Goal: Information Seeking & Learning: Learn about a topic

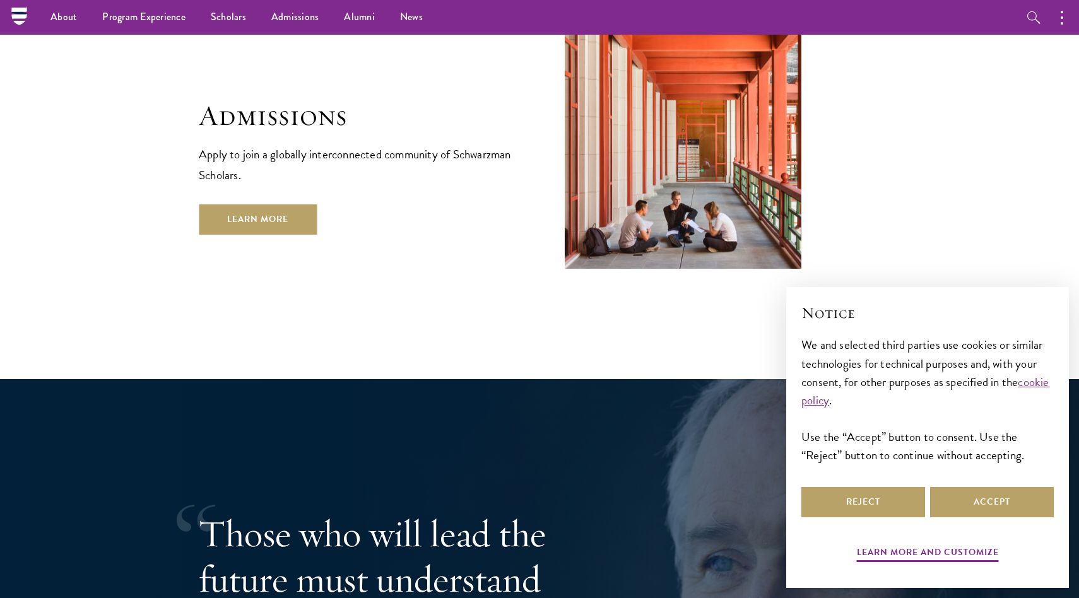
scroll to position [2169, 0]
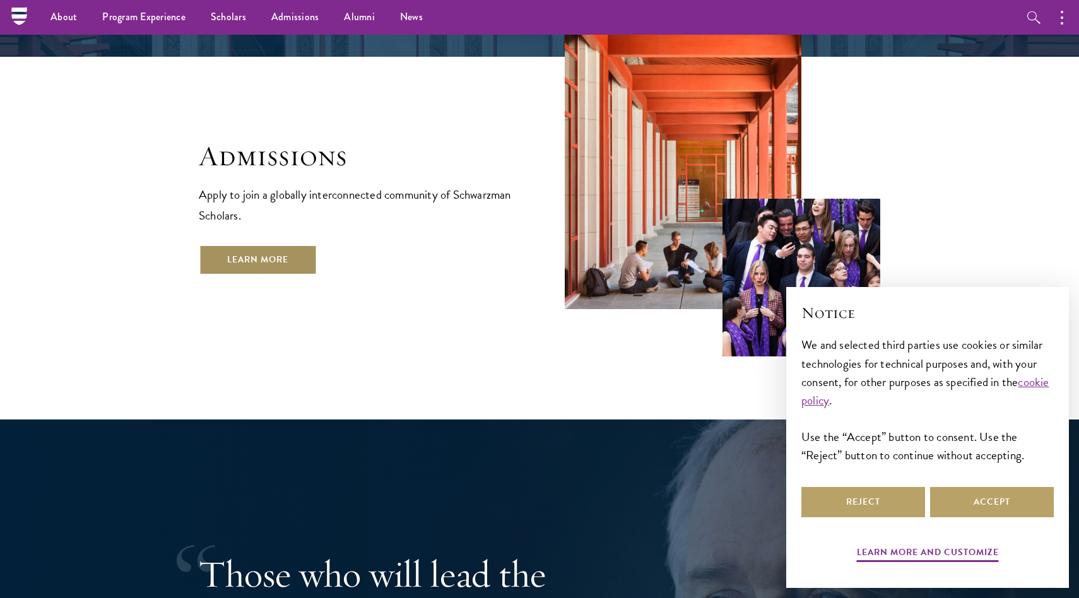
click at [292, 245] on link "Learn More" at bounding box center [258, 260] width 118 height 30
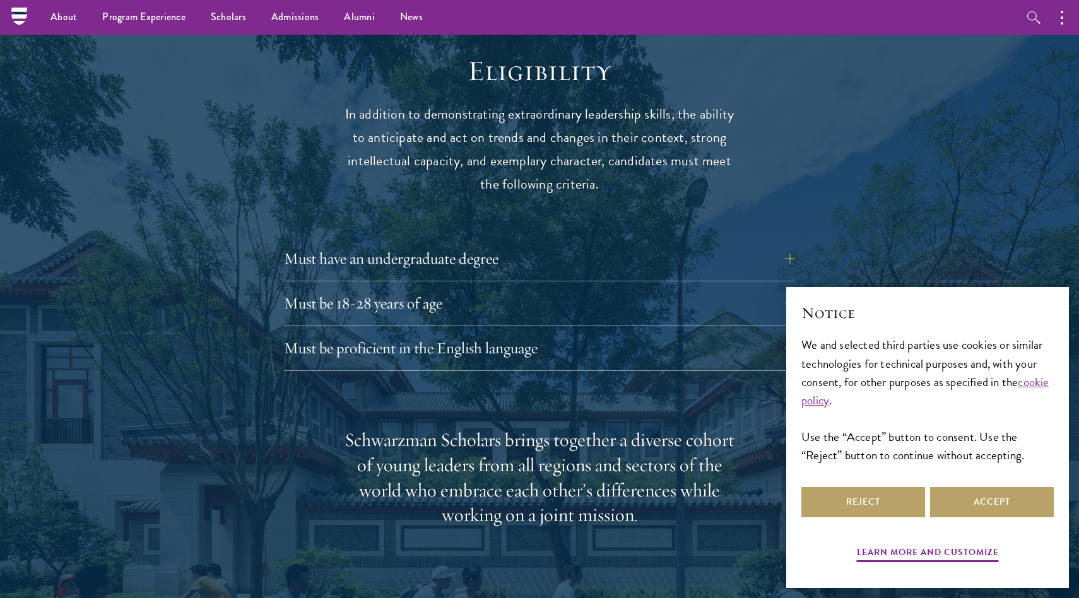
scroll to position [1633, 0]
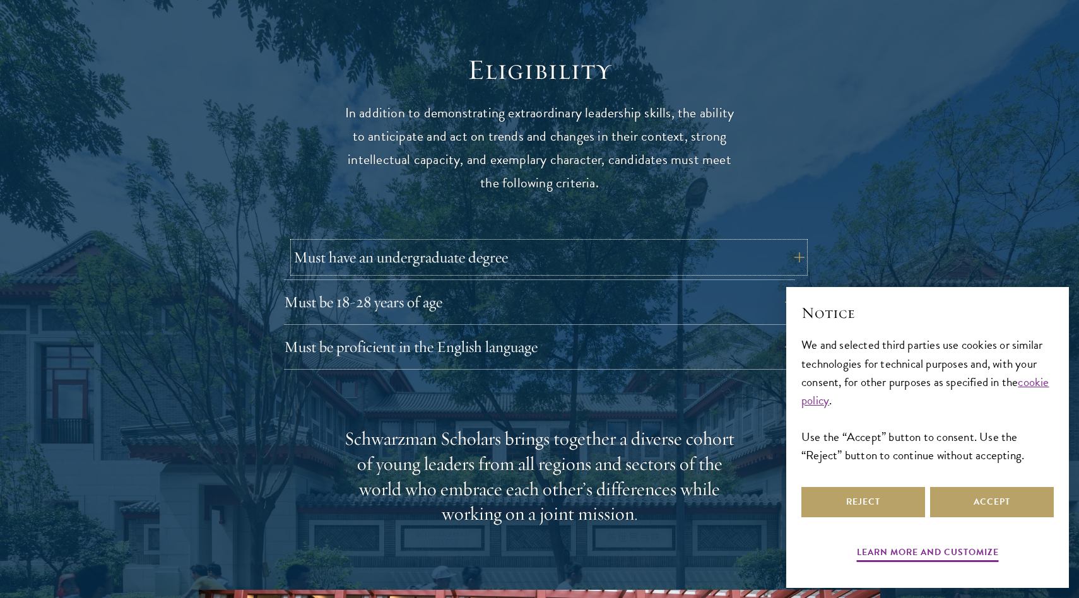
click at [424, 242] on button "Must have an undergraduate degree" at bounding box center [548, 257] width 511 height 30
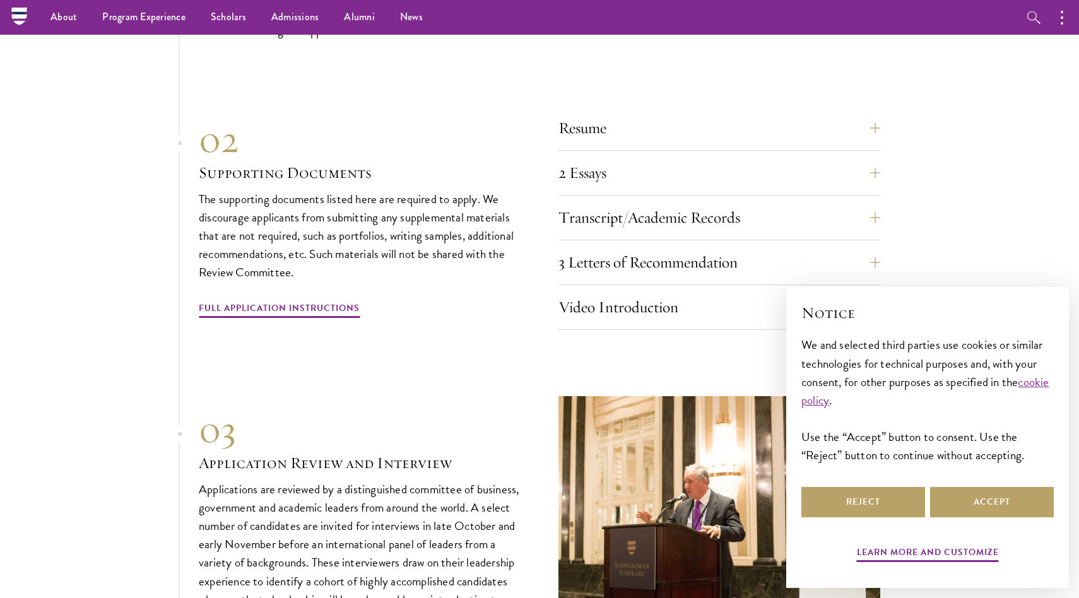
scroll to position [4110, 0]
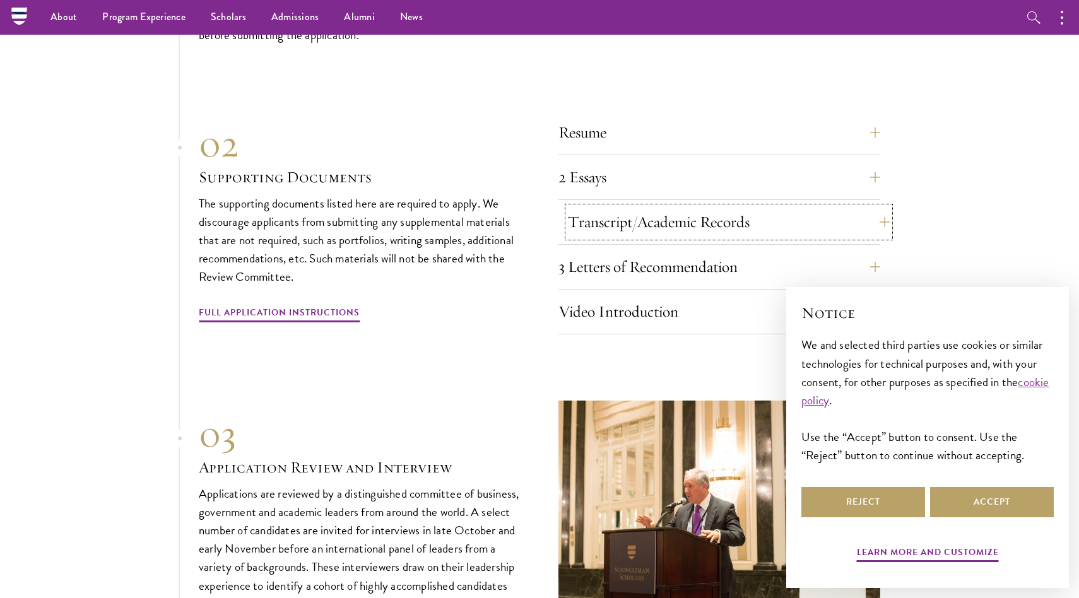
click at [642, 207] on button "Transcript/Academic Records" at bounding box center [729, 222] width 322 height 30
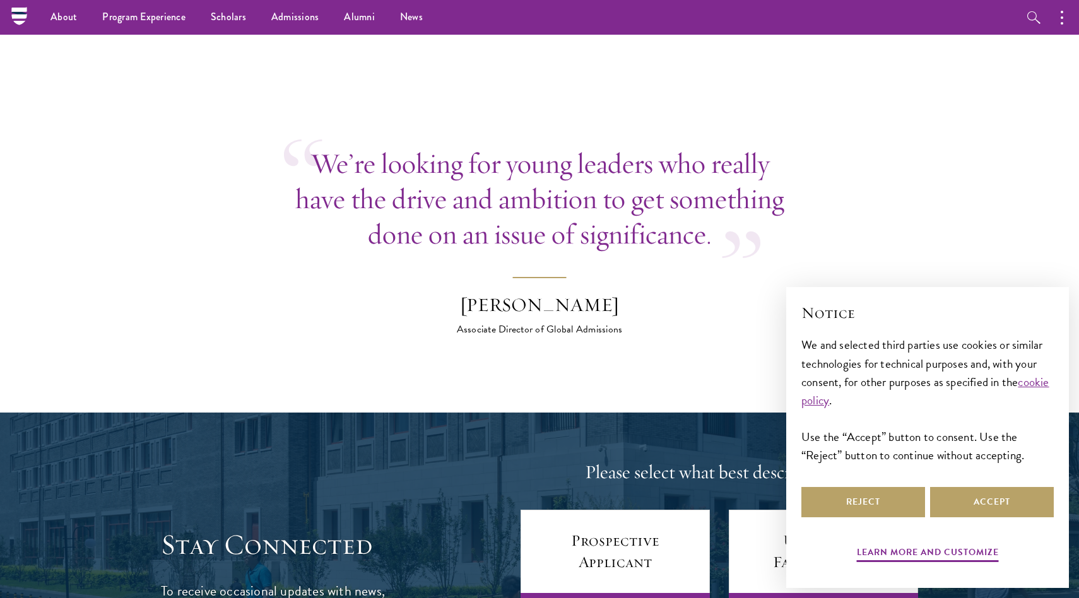
scroll to position [3634, 0]
